Goal: Task Accomplishment & Management: Complete application form

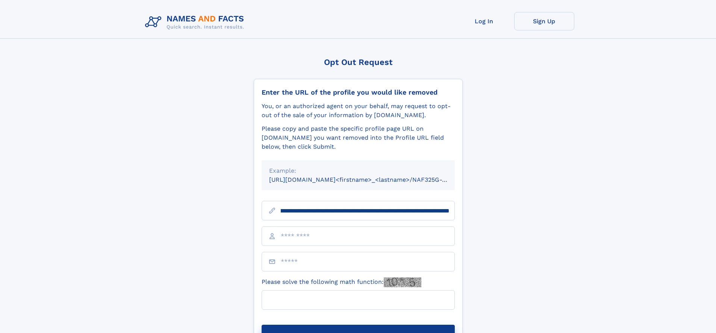
scroll to position [0, 80]
type input "**********"
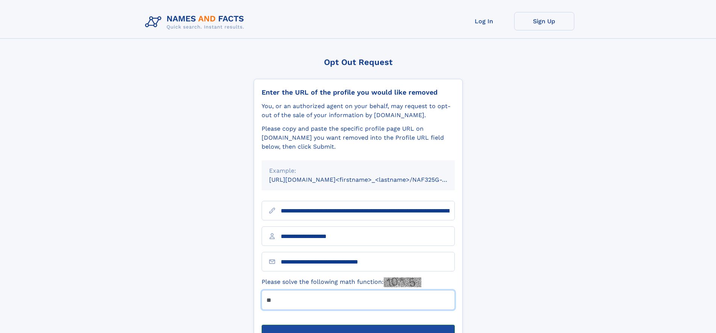
type input "**"
click at [358, 325] on button "Submit Opt Out Request" at bounding box center [358, 337] width 193 height 24
